Goal: Find specific page/section: Find specific page/section

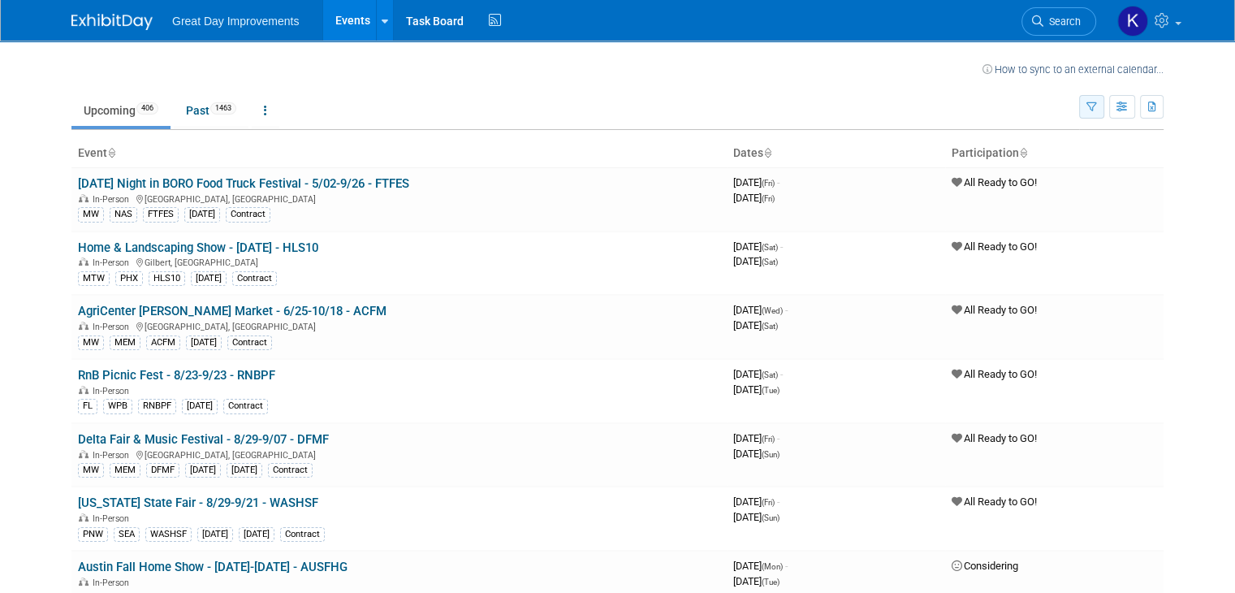
click at [1105, 113] on button "button" at bounding box center [1091, 107] width 25 height 24
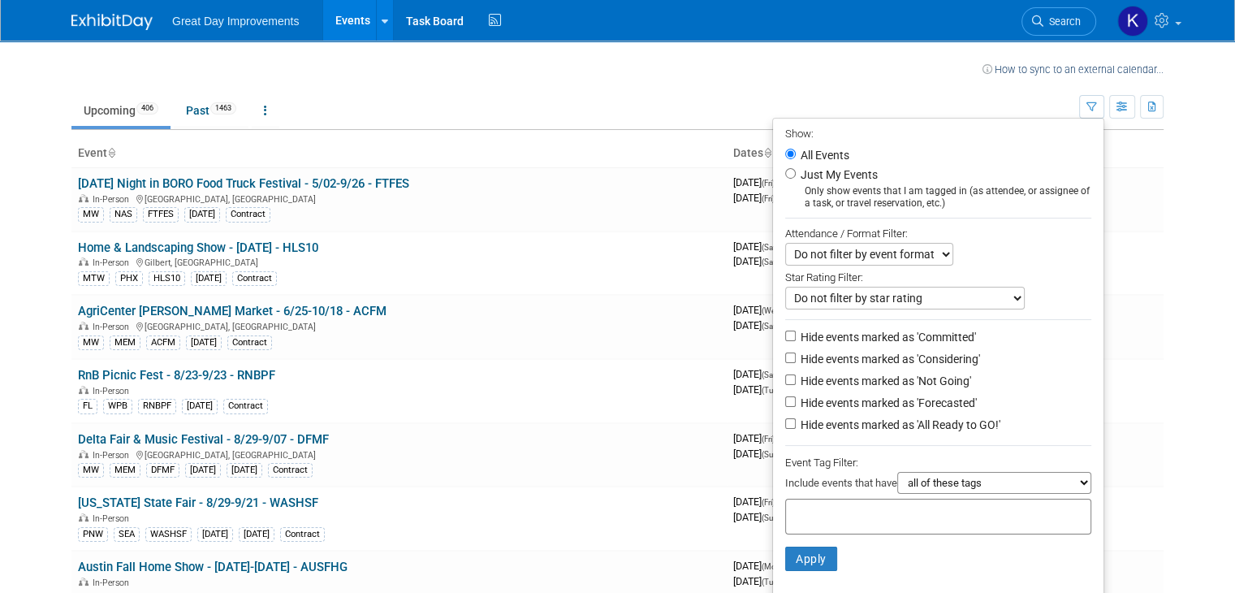
click at [860, 506] on input "text" at bounding box center [858, 514] width 130 height 16
type input "gc"
click at [822, 560] on div "GC" at bounding box center [906, 569] width 227 height 23
type input "GC"
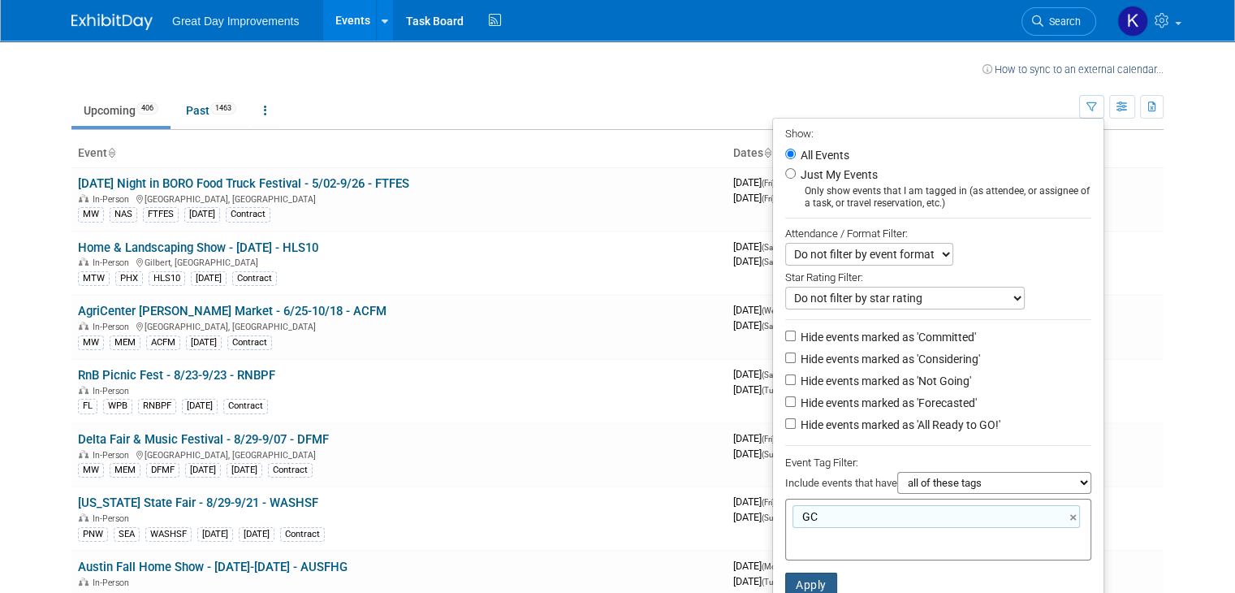
click at [828, 582] on button "Apply" at bounding box center [811, 585] width 52 height 24
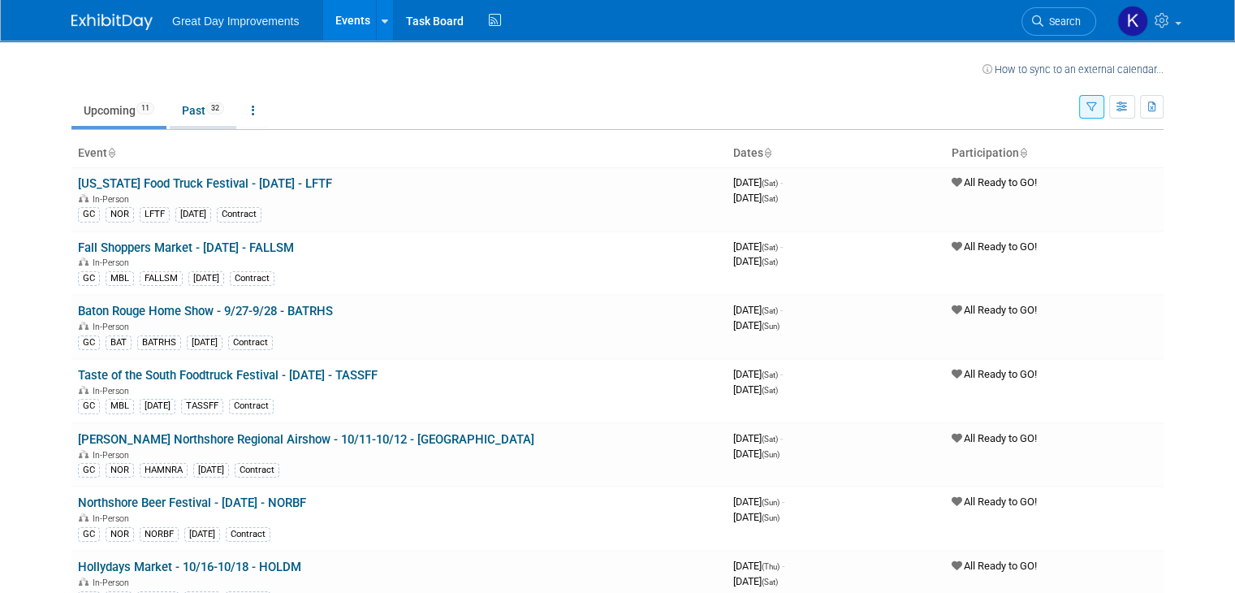
click at [190, 115] on link "Past 32" at bounding box center [203, 110] width 67 height 31
